Goal: Understand site structure: Understand site structure

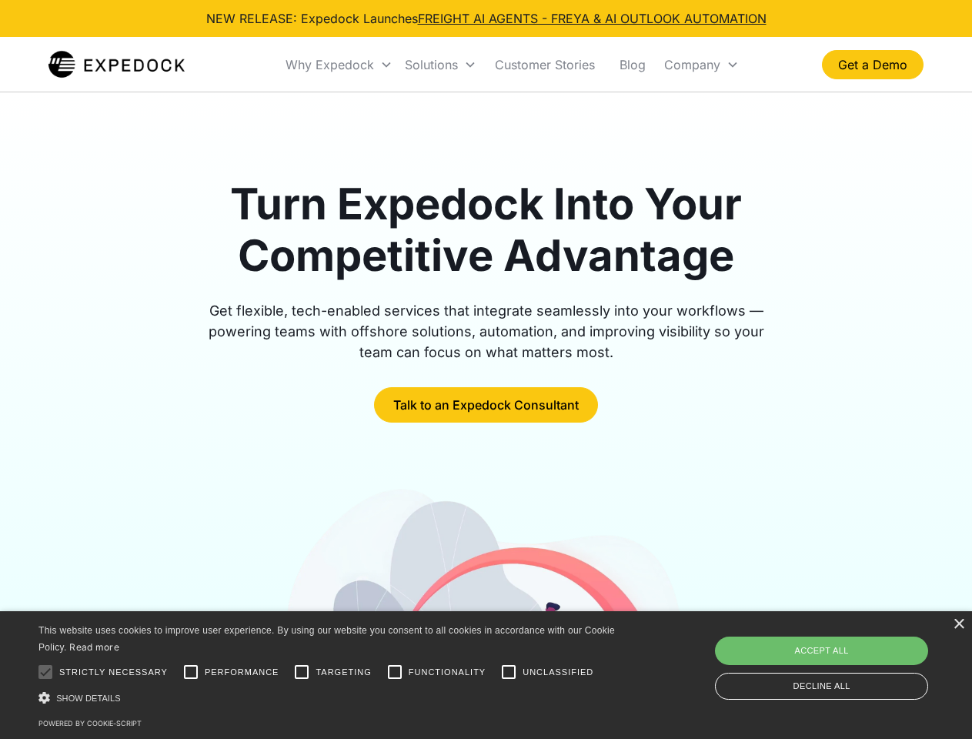
click at [340, 65] on div "Why Expedock" at bounding box center [330, 64] width 89 height 15
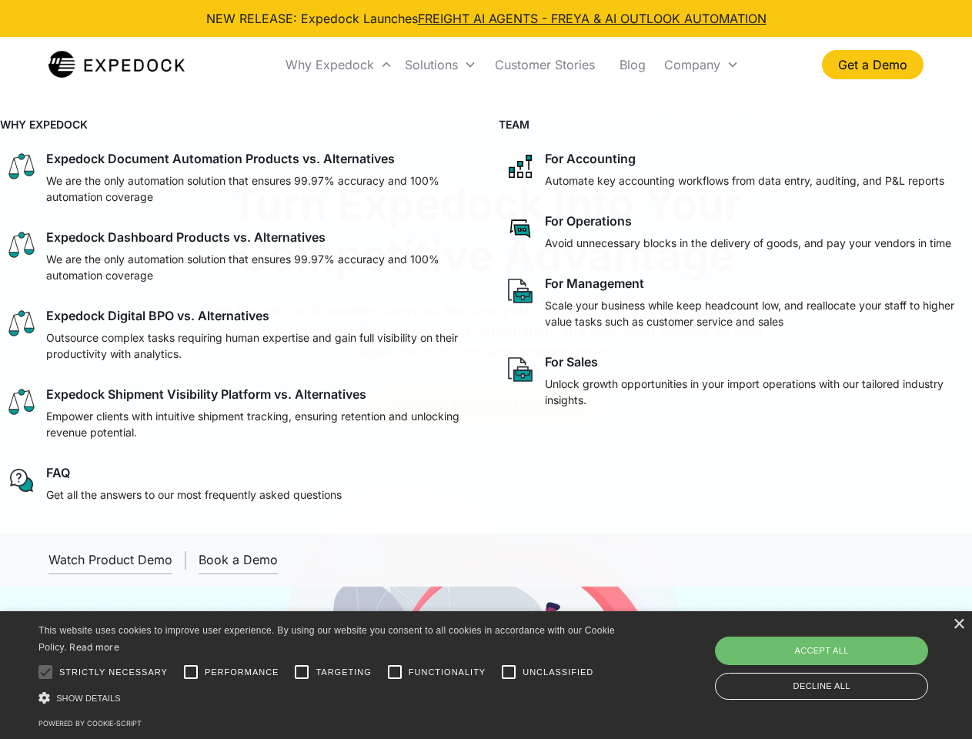
click at [440, 65] on div "Solutions" at bounding box center [431, 64] width 53 height 15
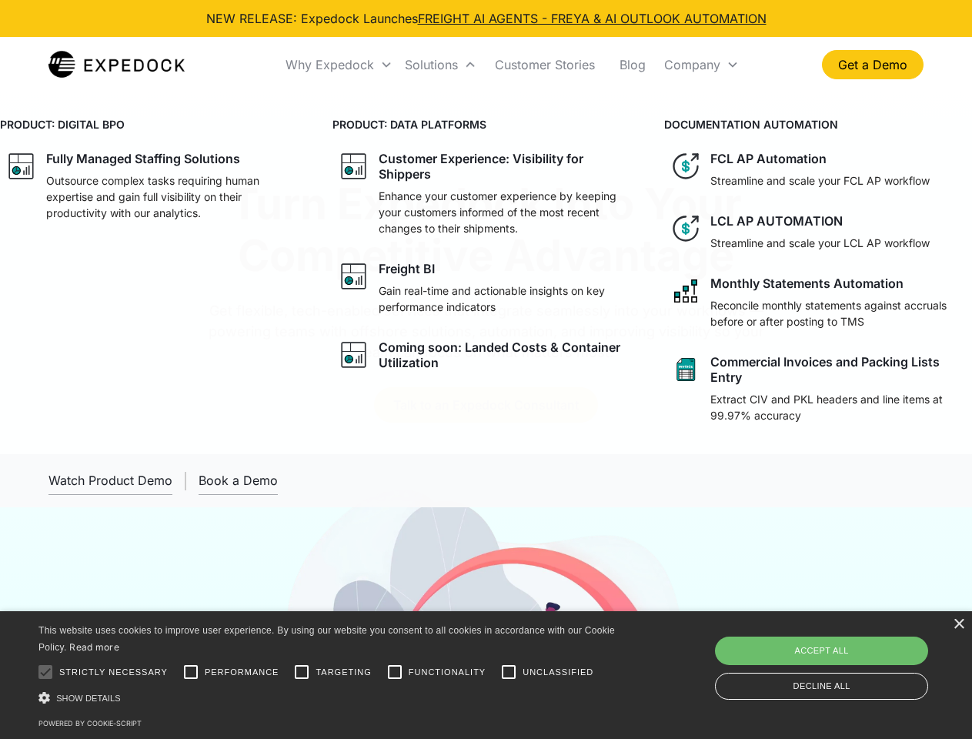
click at [701, 65] on div "Company" at bounding box center [692, 64] width 56 height 15
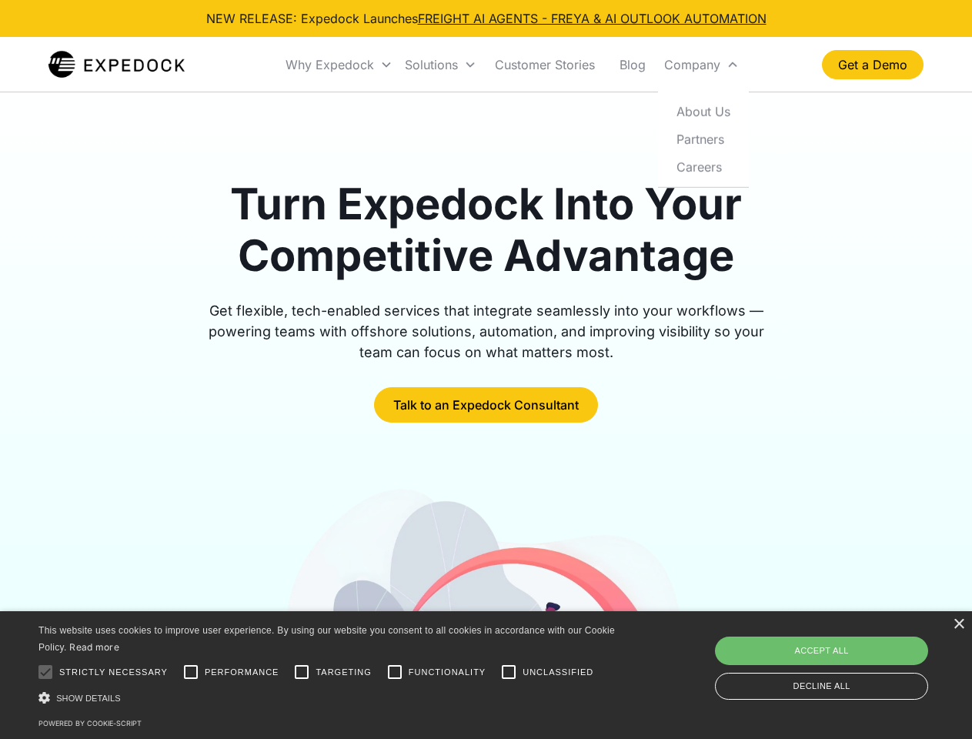
click at [45, 672] on div at bounding box center [45, 672] width 31 height 31
click at [191, 672] on input "Performance" at bounding box center [191, 672] width 31 height 31
checkbox input "true"
click at [302, 672] on input "Targeting" at bounding box center [301, 672] width 31 height 31
checkbox input "true"
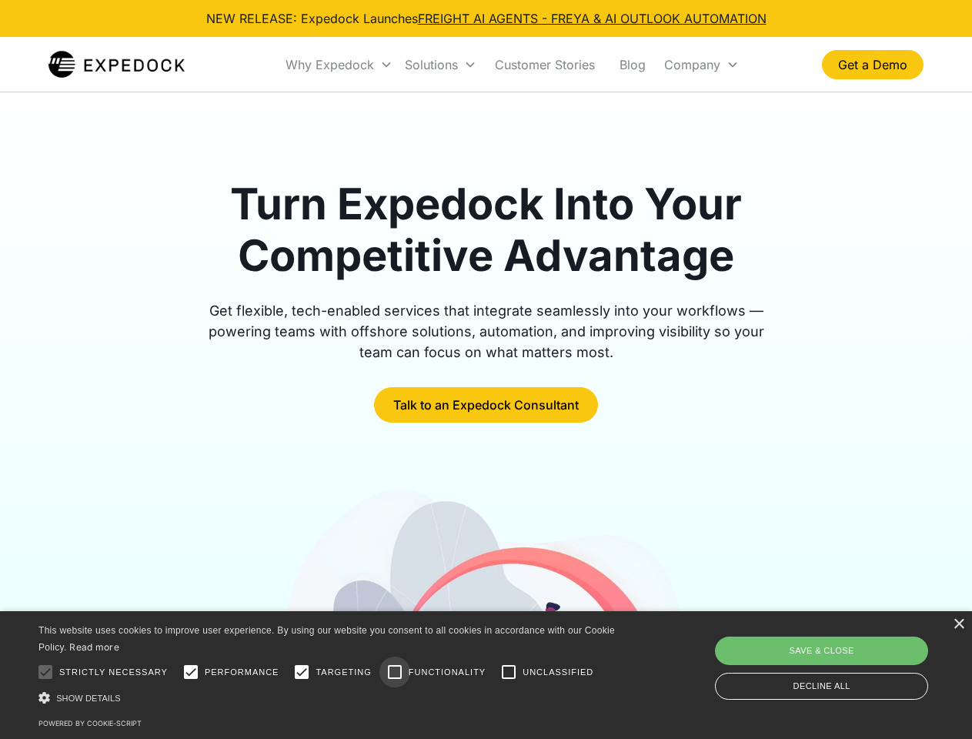
click at [395, 672] on input "Functionality" at bounding box center [395, 672] width 31 height 31
checkbox input "true"
click at [509, 672] on input "Unclassified" at bounding box center [509, 672] width 31 height 31
checkbox input "true"
click at [330, 698] on div "Show details Hide details" at bounding box center [329, 698] width 582 height 16
